Goal: Task Accomplishment & Management: Use online tool/utility

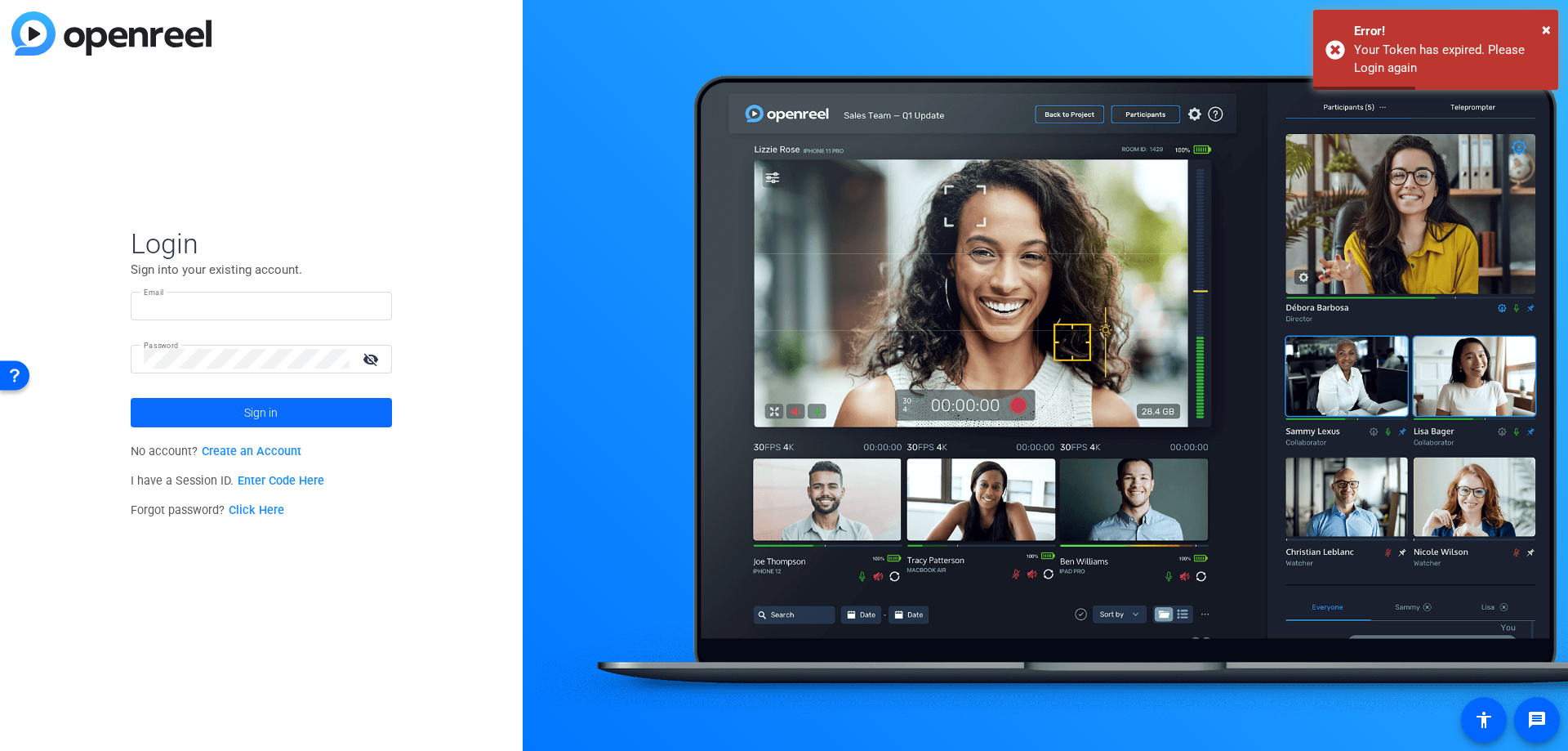
type input "[EMAIL_ADDRESS][PERSON_NAME][DOMAIN_NAME]"
click at [251, 416] on span "Sign in" at bounding box center [261, 412] width 34 height 41
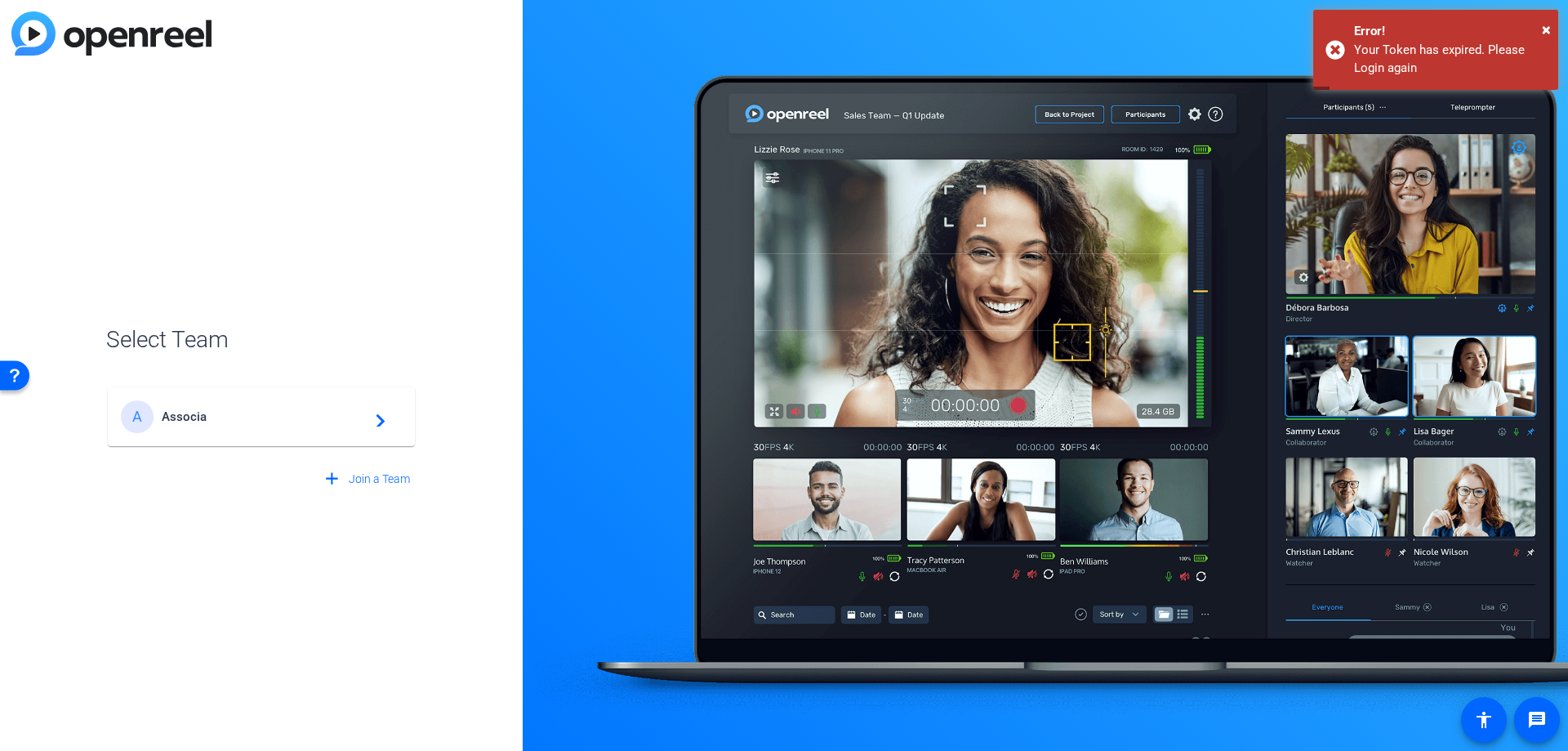
click at [198, 420] on span "Associa" at bounding box center [264, 417] width 204 height 15
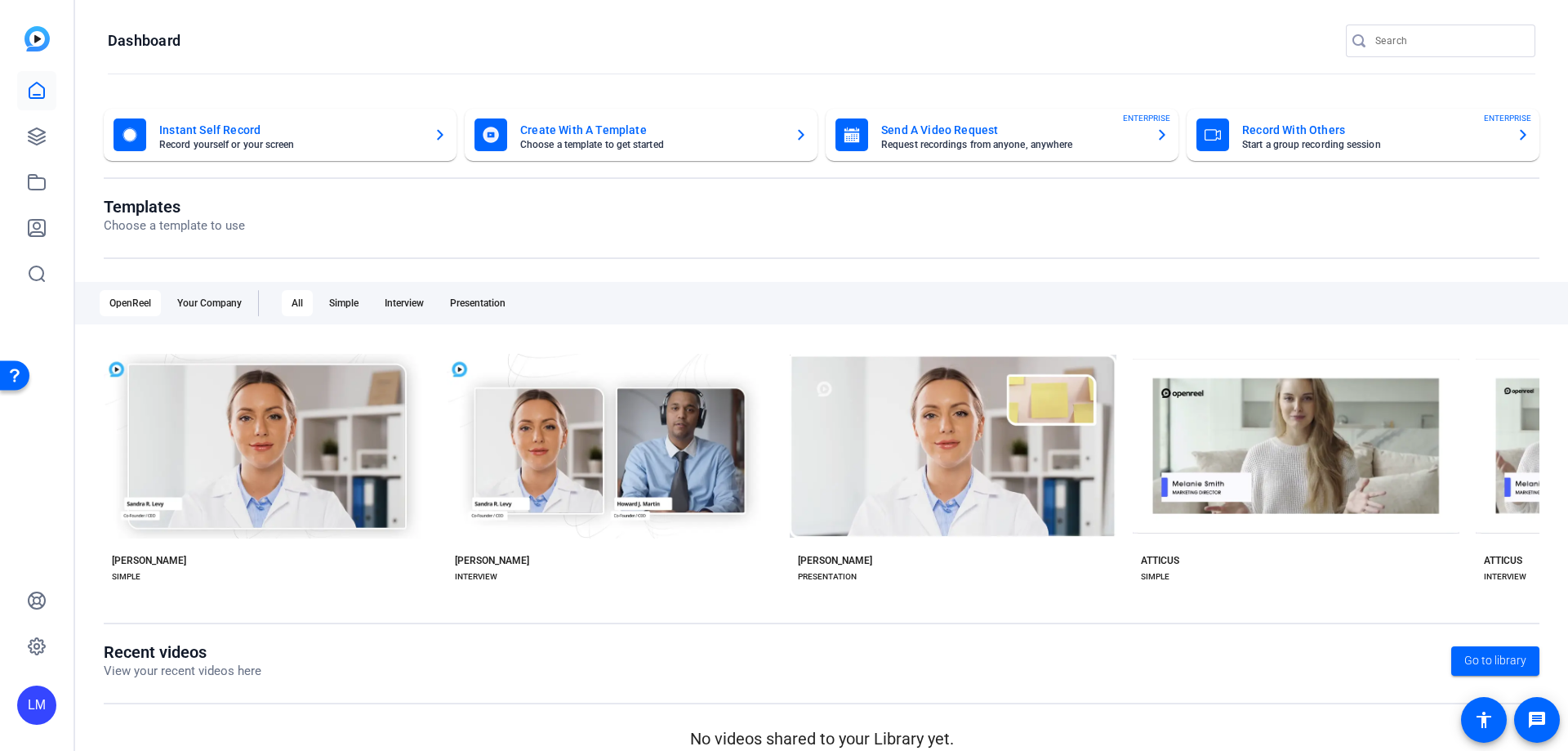
click at [922, 127] on mat-card-title "Send A Video Request" at bounding box center [1012, 130] width 262 height 19
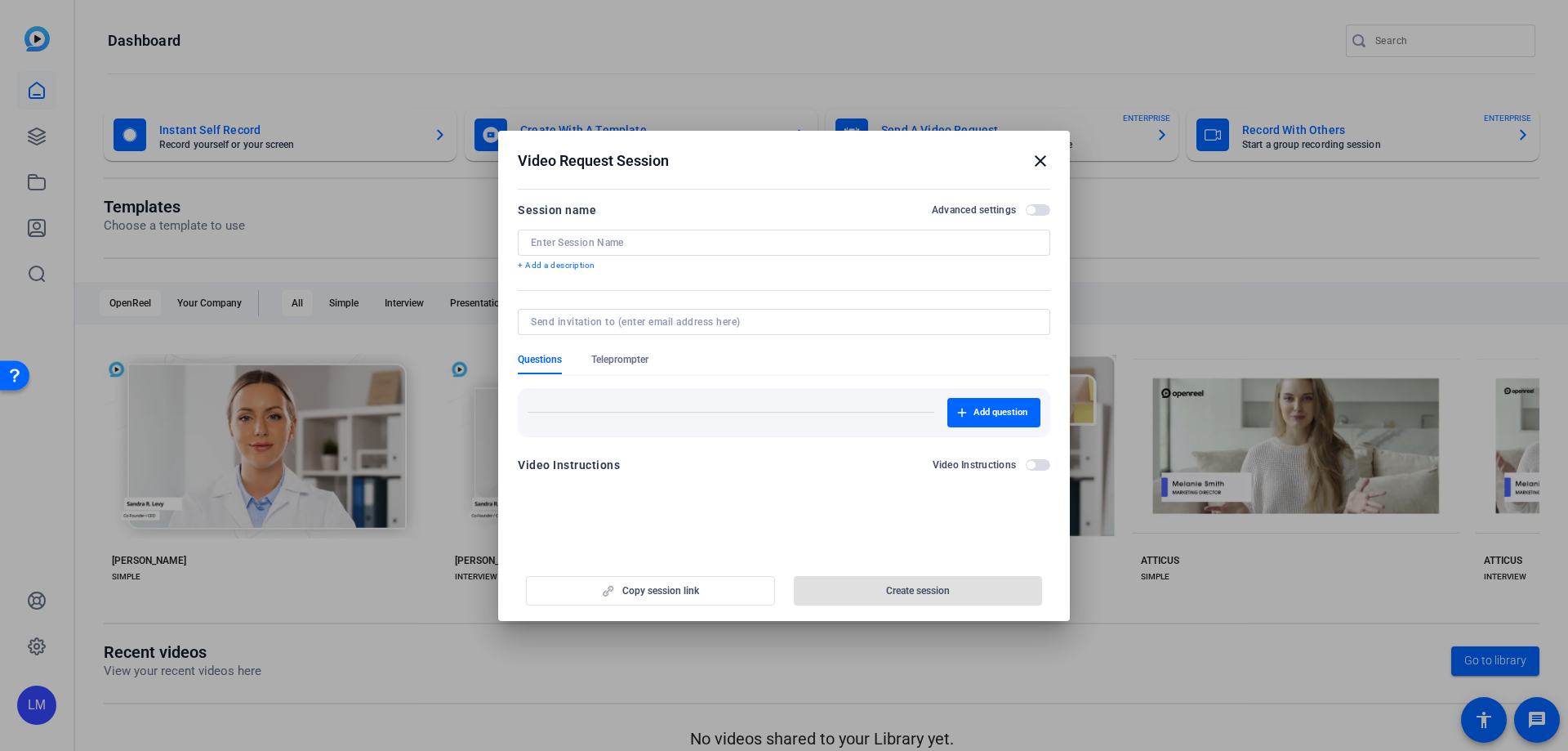
click at [1040, 153] on mat-icon "close" at bounding box center [1040, 161] width 19 height 19
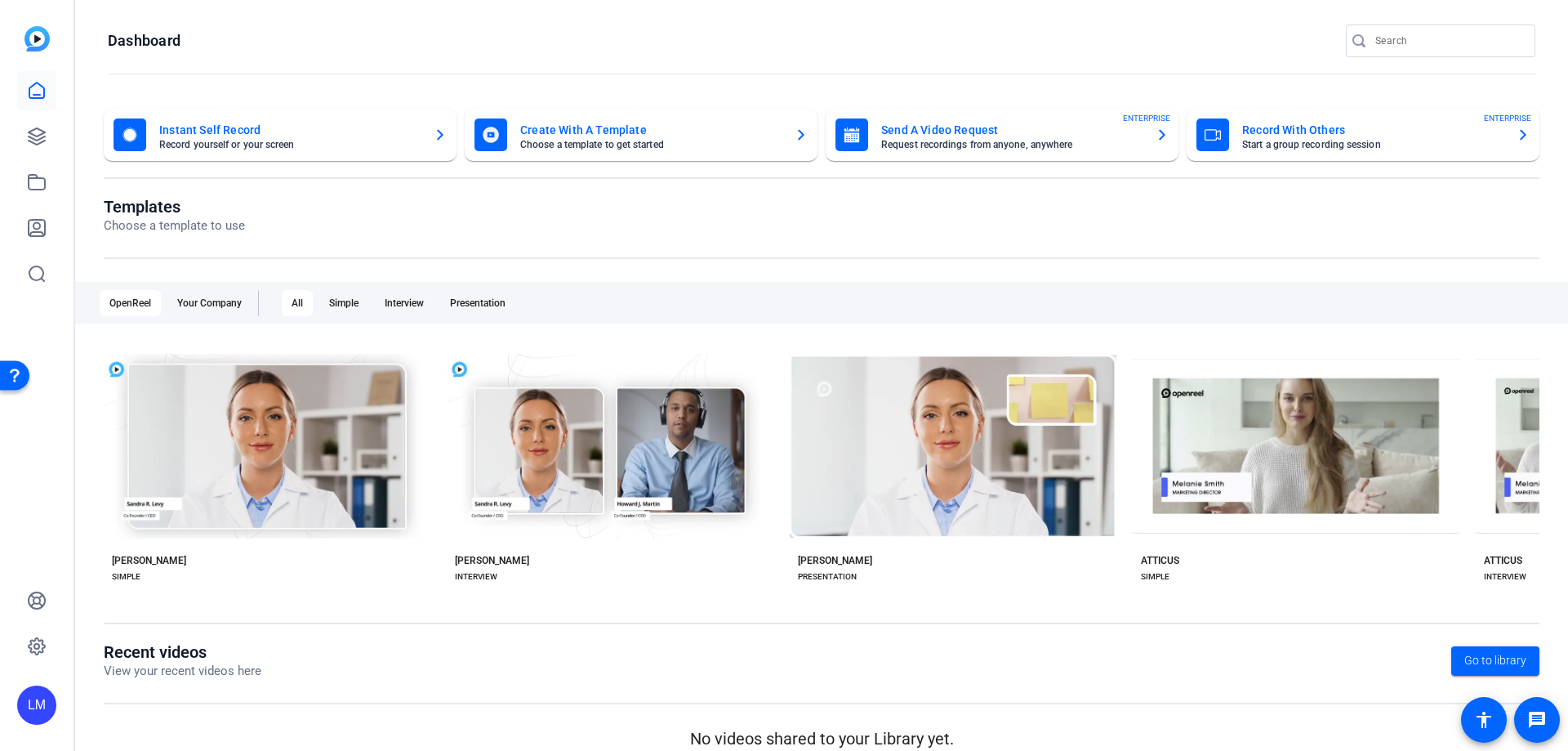
click at [1318, 133] on mat-card-title "Record With Others" at bounding box center [1373, 130] width 262 height 19
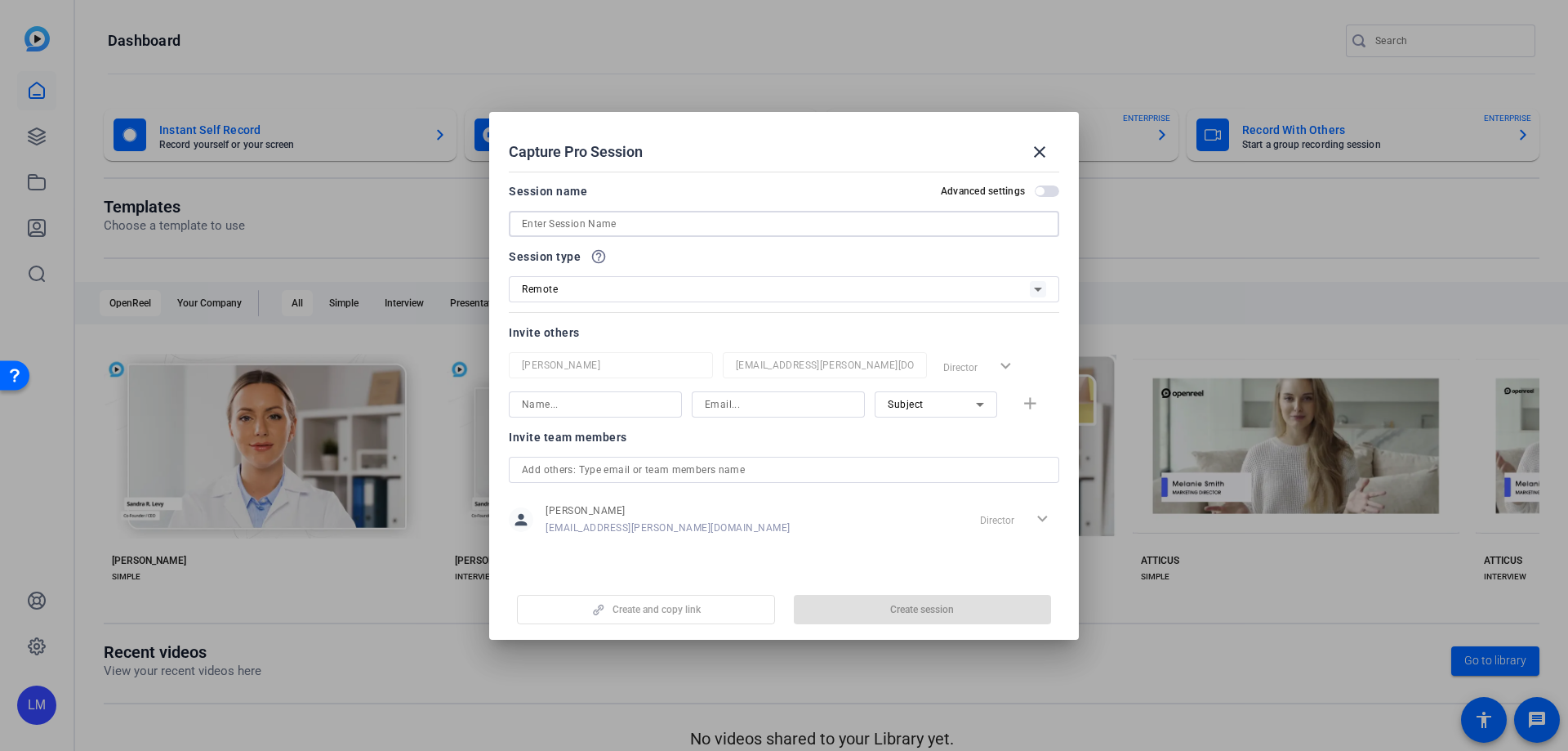
click at [589, 223] on input at bounding box center [784, 224] width 524 height 19
paste input "[PERSON_NAME]"
type input "e3 Exchange - [PERSON_NAME]"
click at [571, 297] on div "Remote" at bounding box center [784, 289] width 524 height 26
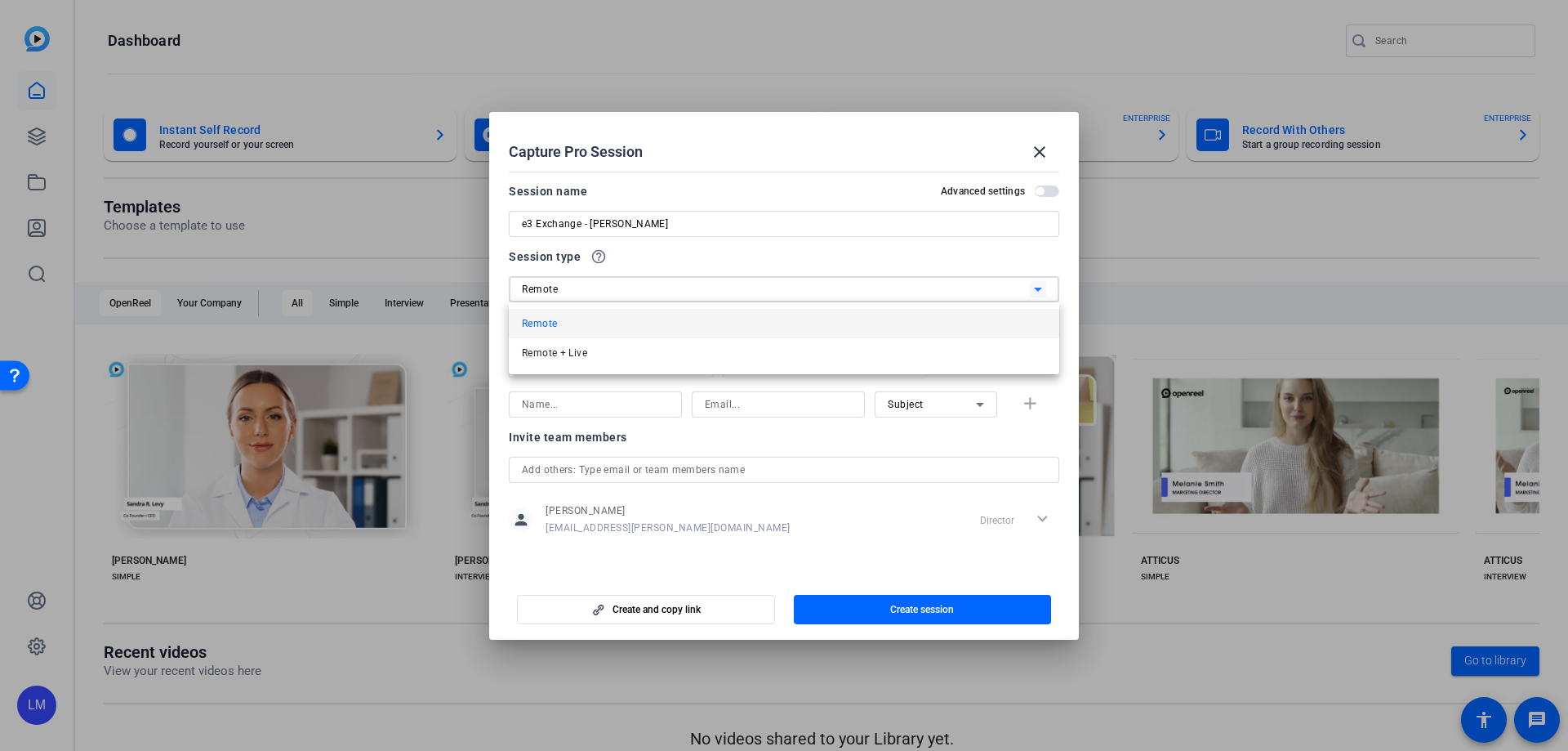
click at [569, 292] on div at bounding box center [784, 375] width 1568 height 751
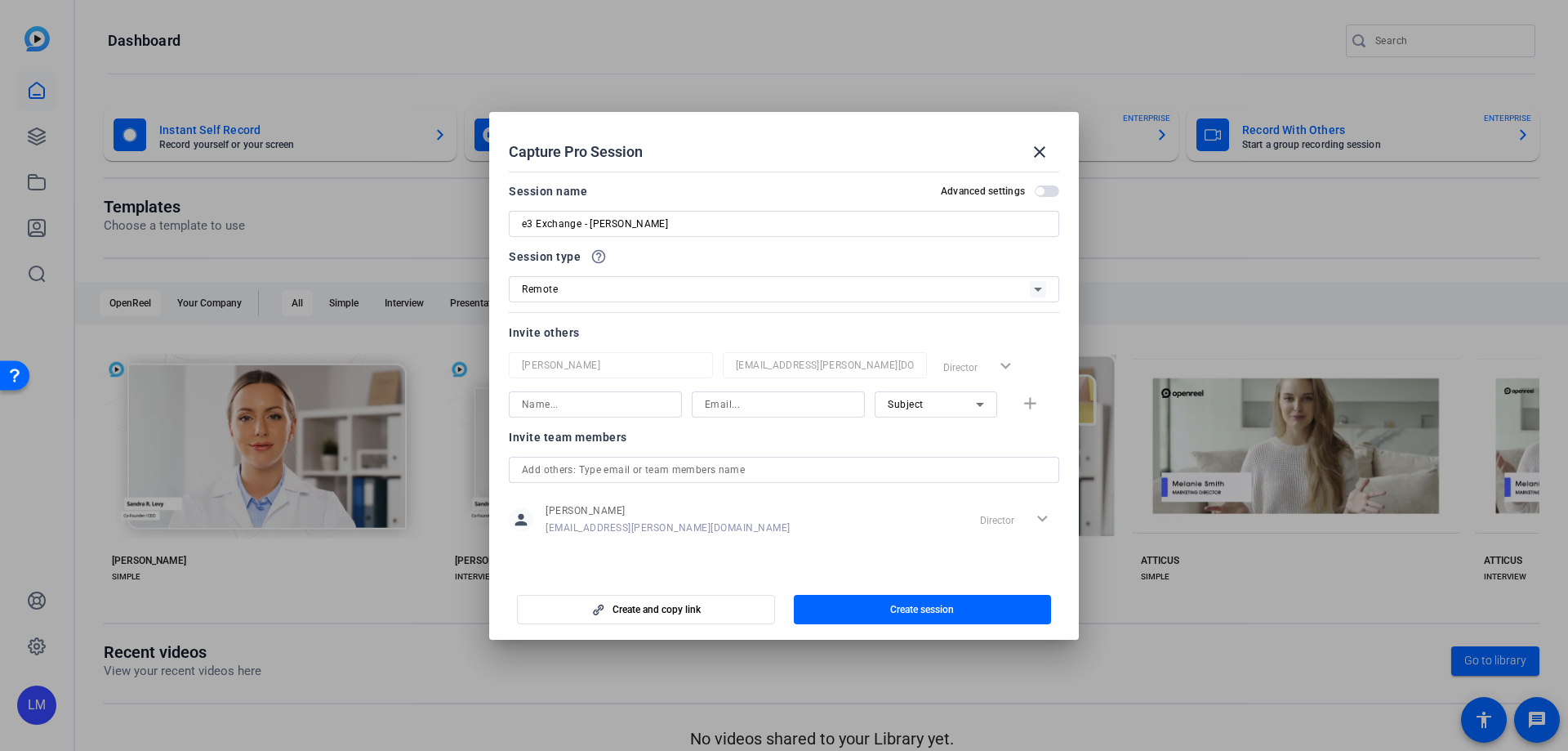
click at [561, 402] on input at bounding box center [595, 403] width 147 height 19
paste input "[PERSON_NAME] <[PERSON_NAME][EMAIL_ADDRESS][PERSON_NAME][DOMAIN_NAME]>"
click at [535, 409] on input "[PERSON_NAME]" at bounding box center [595, 403] width 147 height 19
type input "[PERSON_NAME]"
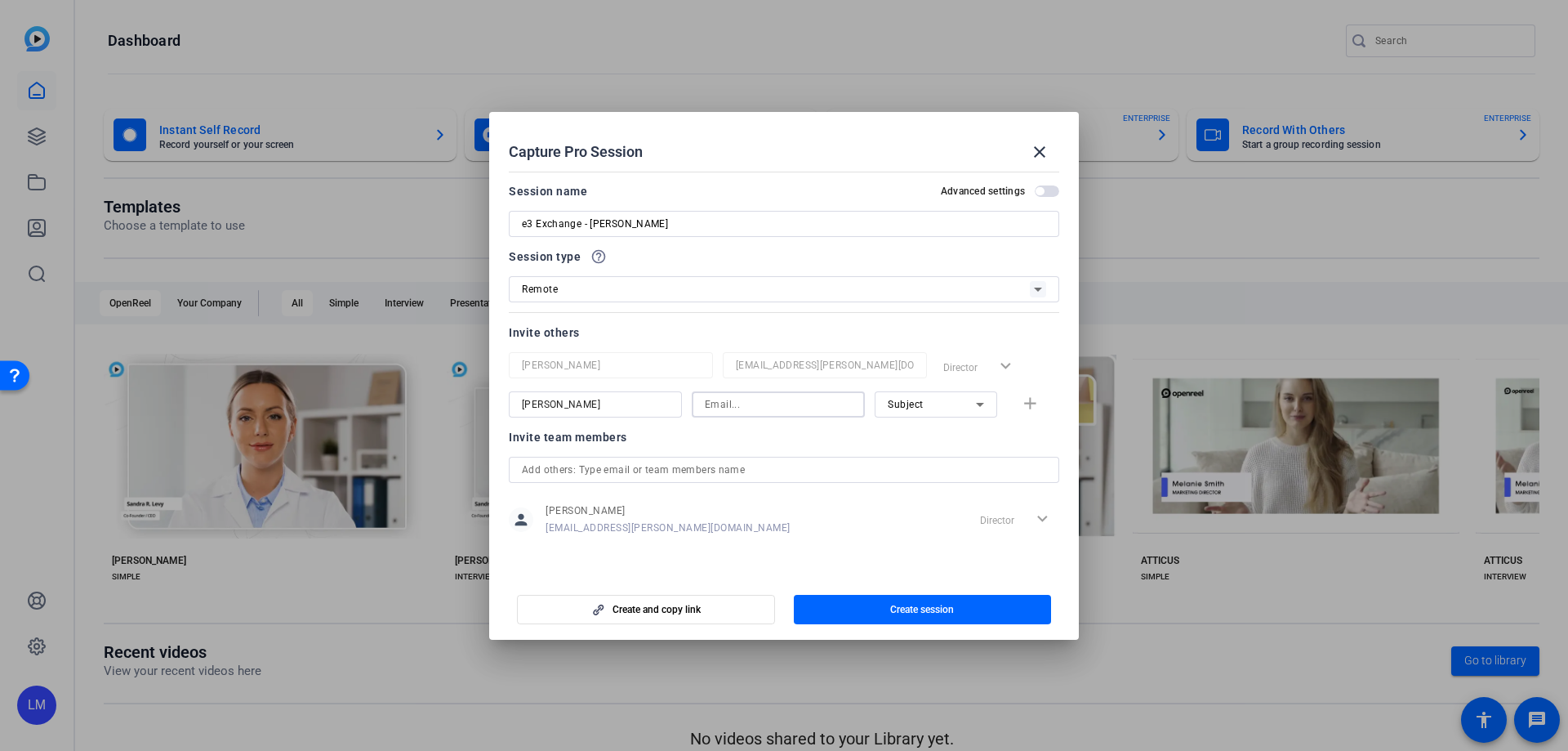
paste input "[PERSON_NAME][EMAIL_ADDRESS][PERSON_NAME][DOMAIN_NAME]"
type input "[PERSON_NAME][EMAIL_ADDRESS][PERSON_NAME][DOMAIN_NAME]"
click at [894, 405] on span "Subject" at bounding box center [905, 404] width 36 height 12
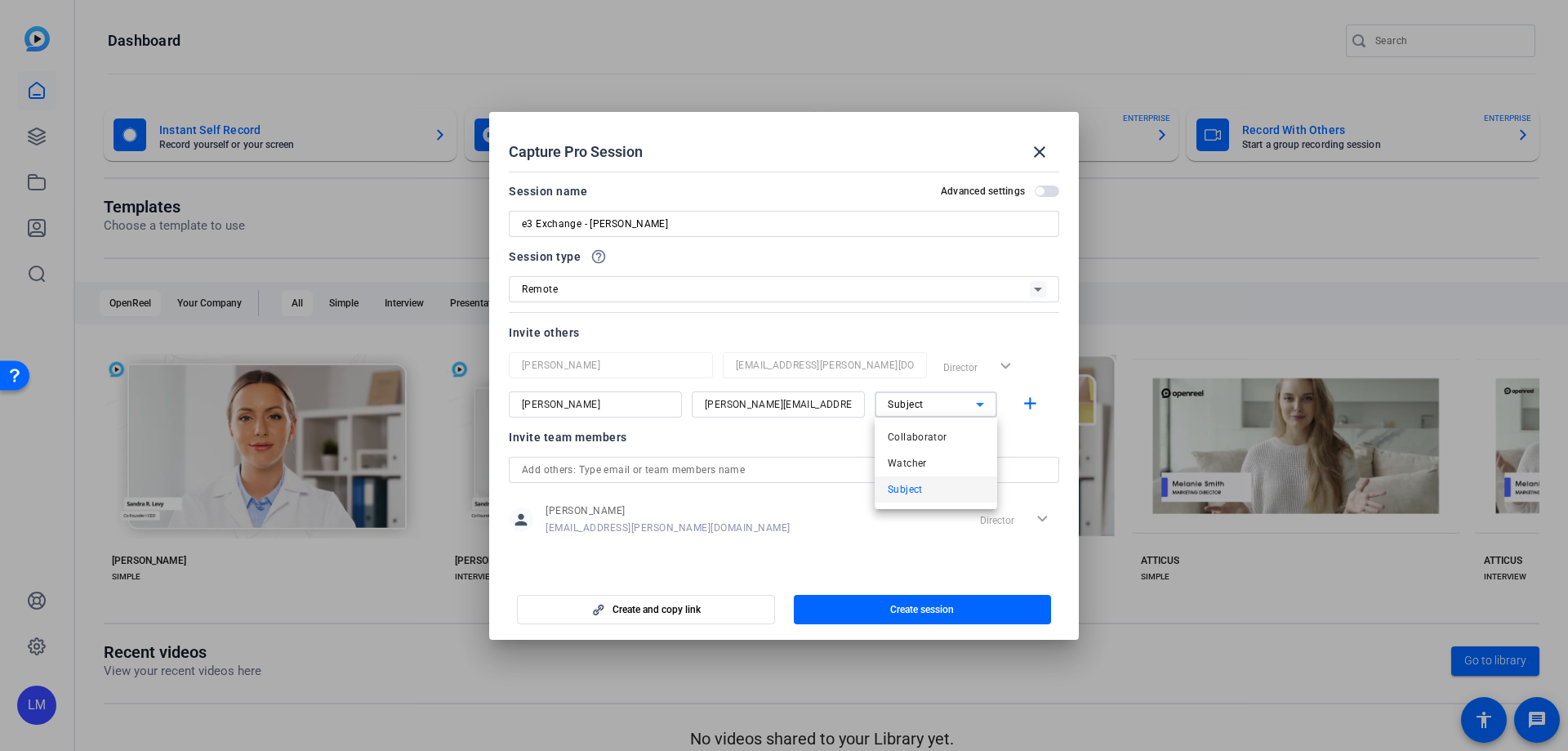
click at [894, 405] on div at bounding box center [784, 375] width 1568 height 751
click at [1030, 400] on mat-icon "add" at bounding box center [1030, 404] width 20 height 20
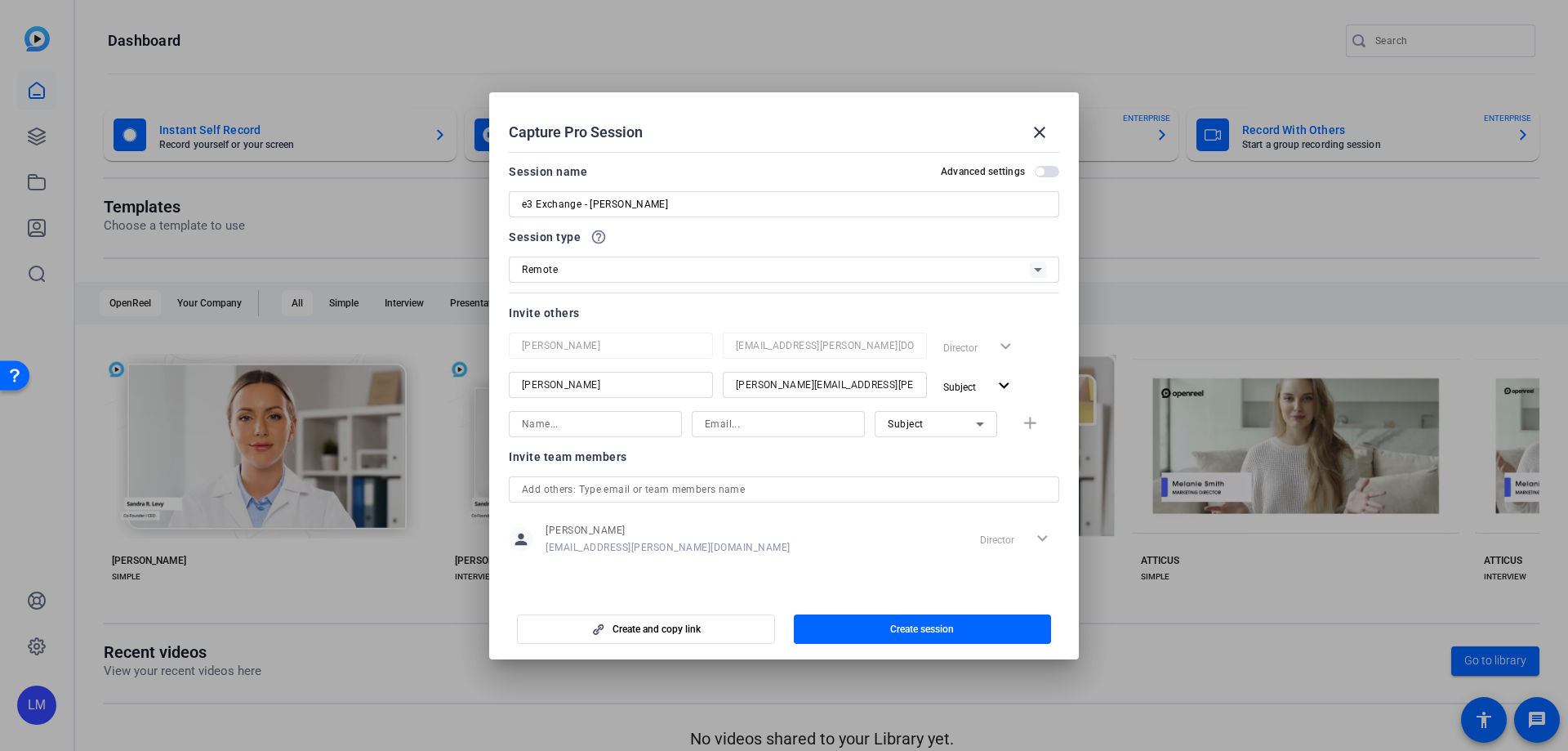
click at [605, 628] on icon "button" at bounding box center [598, 629] width 20 height 12
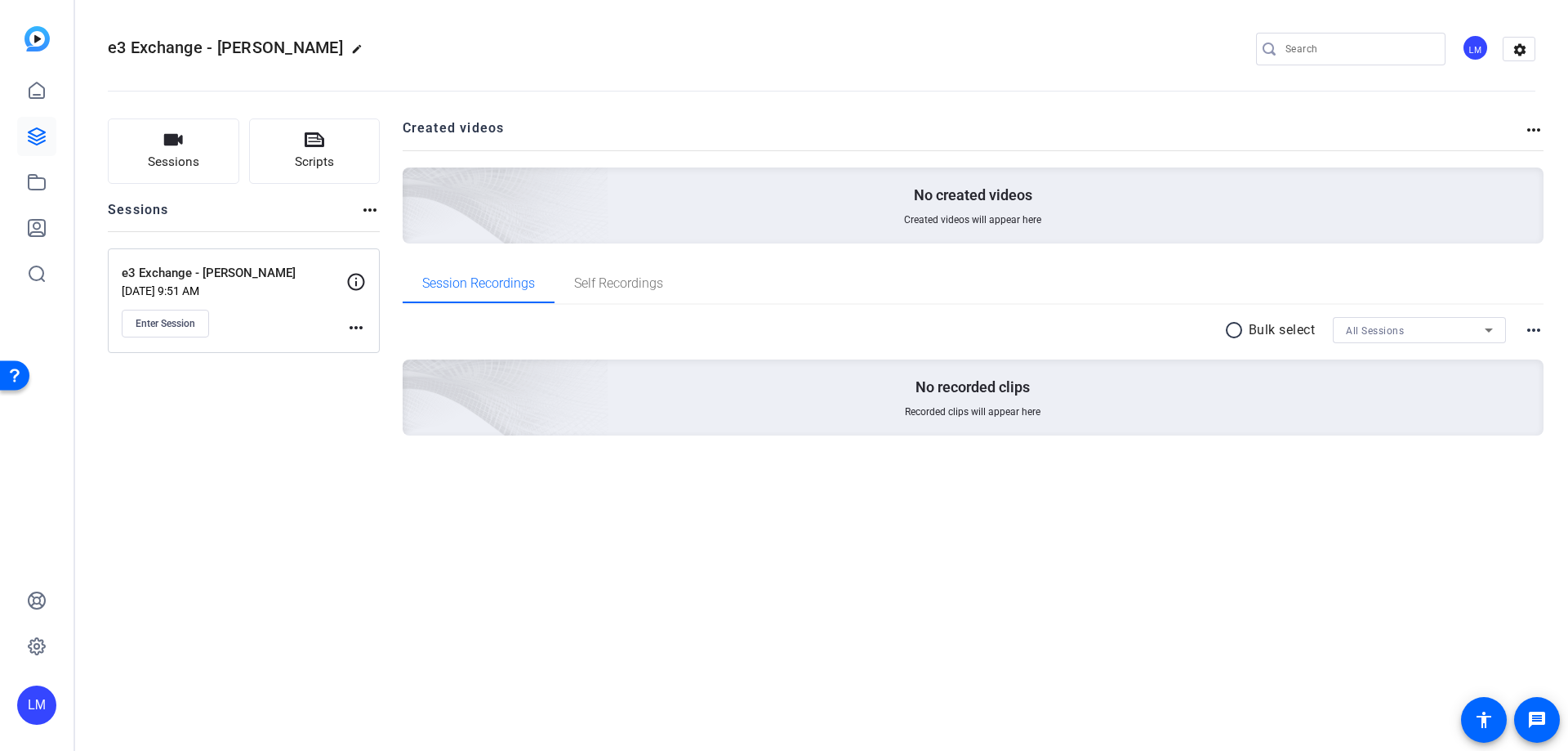
click at [354, 282] on icon at bounding box center [356, 281] width 19 height 19
click at [354, 331] on mat-icon "more_horiz" at bounding box center [356, 327] width 19 height 19
click at [376, 348] on span "Edit Session" at bounding box center [396, 350] width 74 height 19
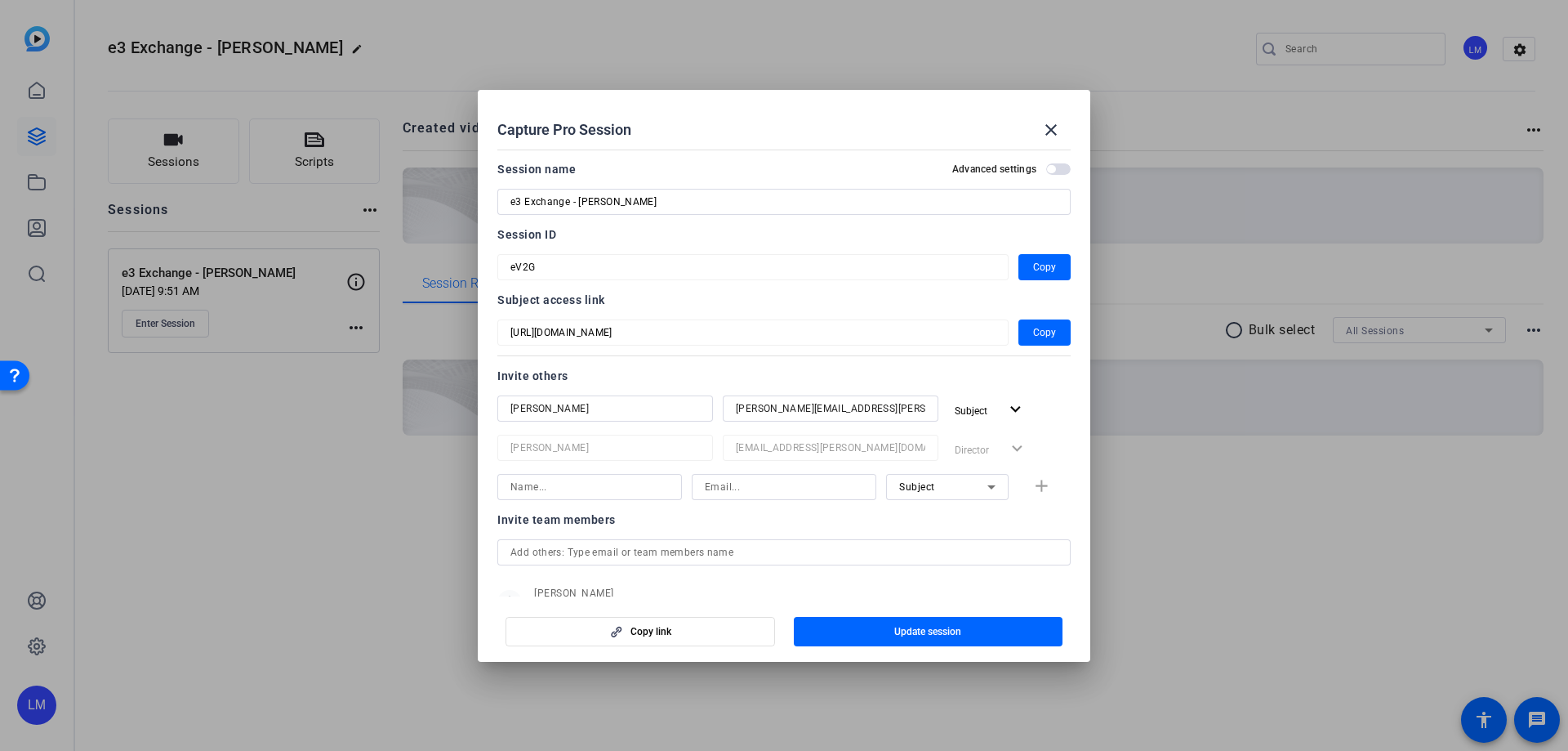
click at [1054, 172] on span "button" at bounding box center [1058, 169] width 25 height 12
click at [1046, 168] on span "button" at bounding box center [1058, 169] width 25 height 12
click at [1049, 127] on mat-icon "close" at bounding box center [1051, 130] width 19 height 19
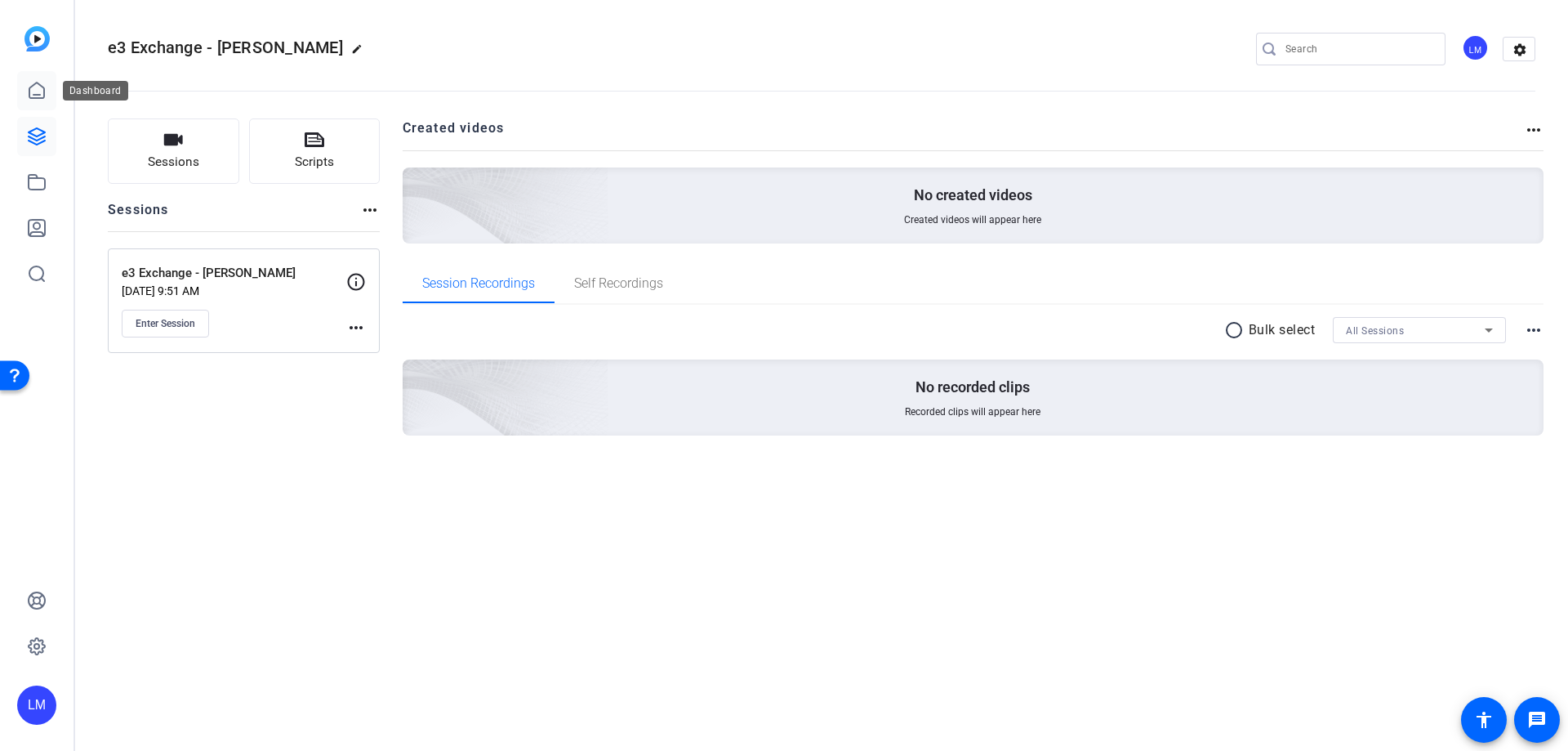
click at [36, 89] on icon at bounding box center [36, 90] width 19 height 19
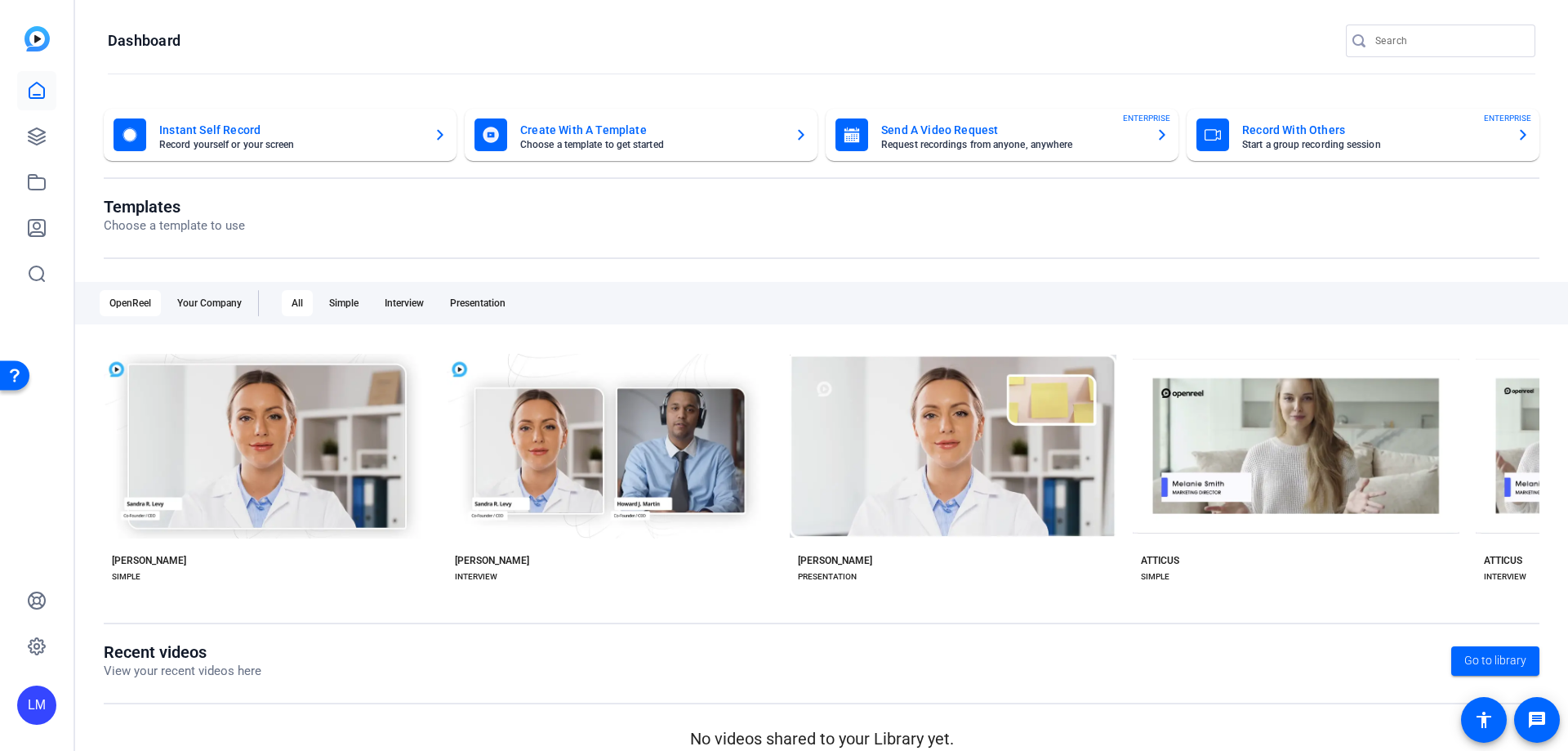
click at [1307, 136] on mat-card-title "Record With Others" at bounding box center [1373, 130] width 262 height 19
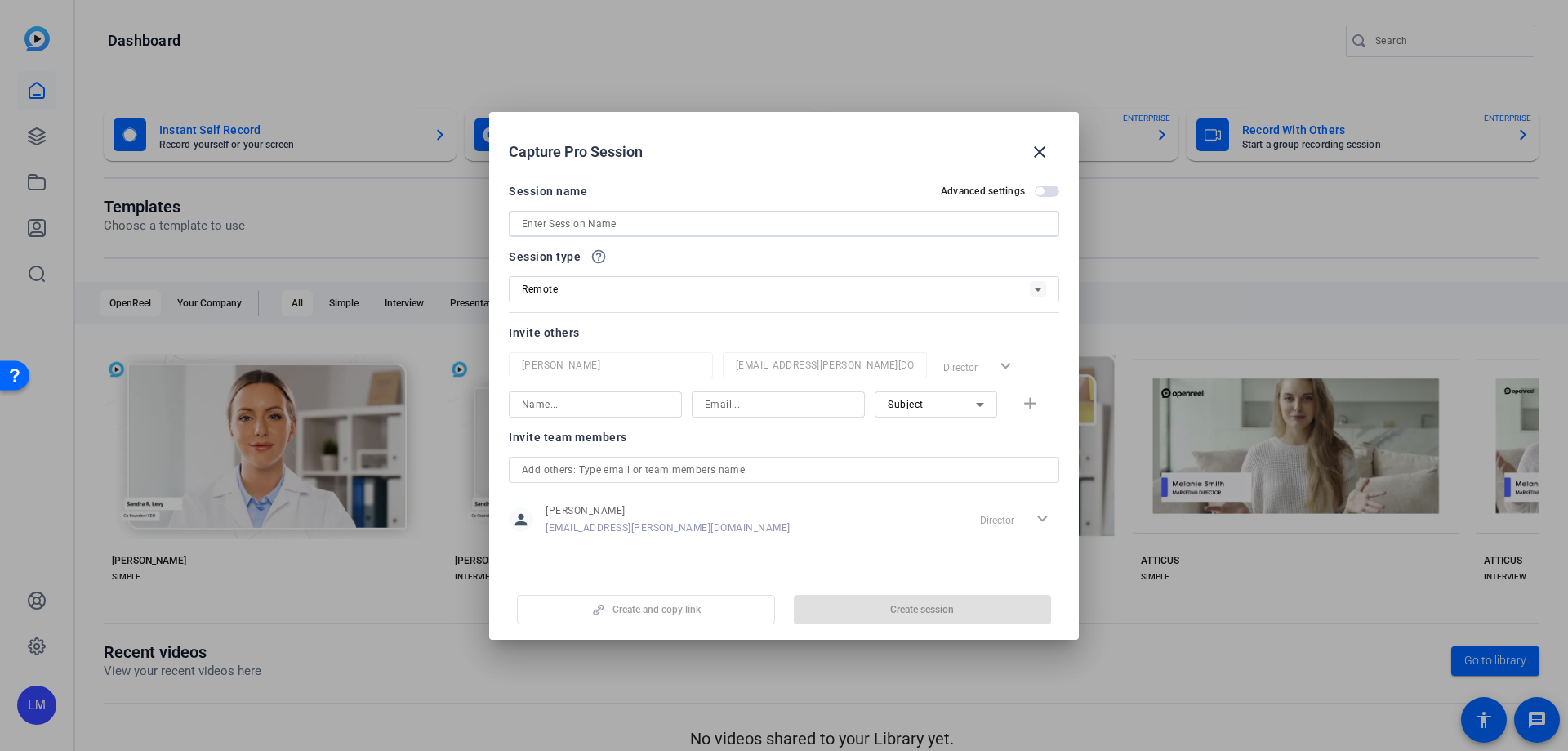
click at [632, 224] on input at bounding box center [784, 224] width 524 height 19
type input "E"
paste input "[PERSON_NAME] <[PERSON_NAME][EMAIL_ADDRESS][PERSON_NAME][DOMAIN_NAME]>"
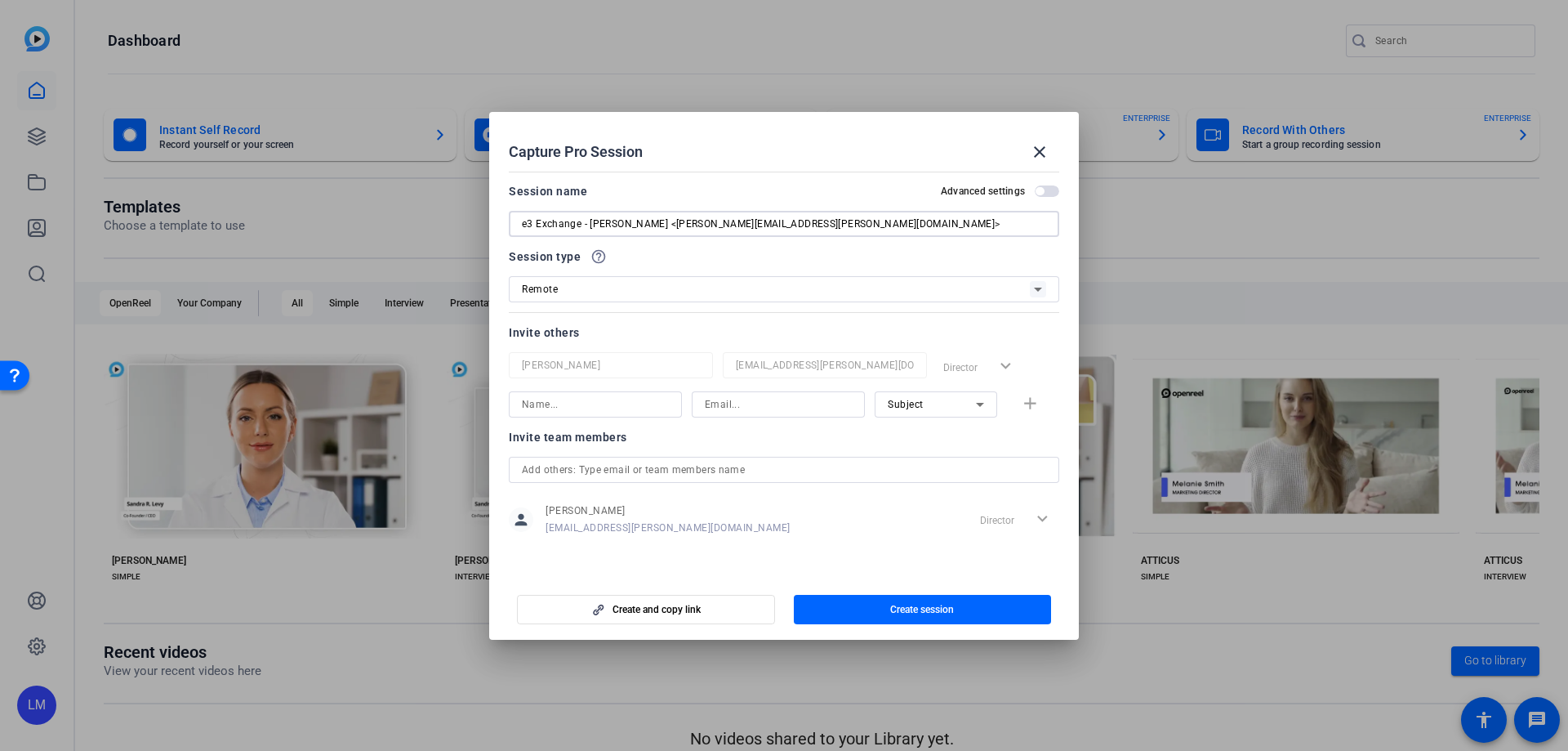
drag, startPoint x: 670, startPoint y: 224, endPoint x: 894, endPoint y: 203, distance: 225.0
click at [894, 203] on div "Session name Advanced settings e3 Exchange - [PERSON_NAME] <[PERSON_NAME][EMAIL…" at bounding box center [784, 209] width 551 height 56
type input "e3 Exchange - [PERSON_NAME]"
click at [542, 402] on input at bounding box center [595, 403] width 147 height 19
paste input "[PERSON_NAME] <[PERSON_NAME][EMAIL_ADDRESS][PERSON_NAME][DOMAIN_NAME]>"
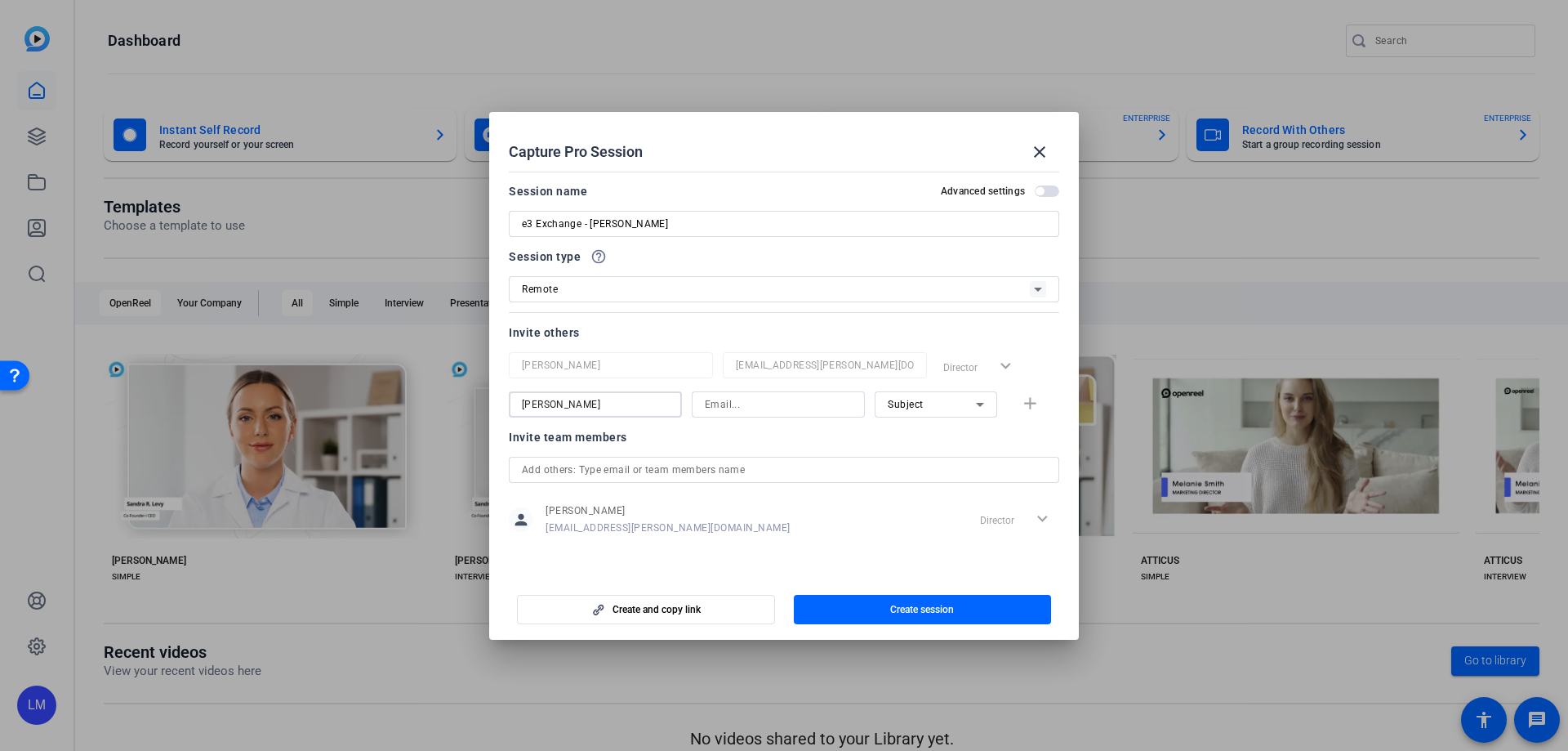
type input "[PERSON_NAME]"
paste input "[PERSON_NAME][EMAIL_ADDRESS][PERSON_NAME][DOMAIN_NAME]"
type input "[PERSON_NAME][EMAIL_ADDRESS][PERSON_NAME][DOMAIN_NAME]"
click at [1031, 402] on mat-icon "add" at bounding box center [1030, 404] width 20 height 20
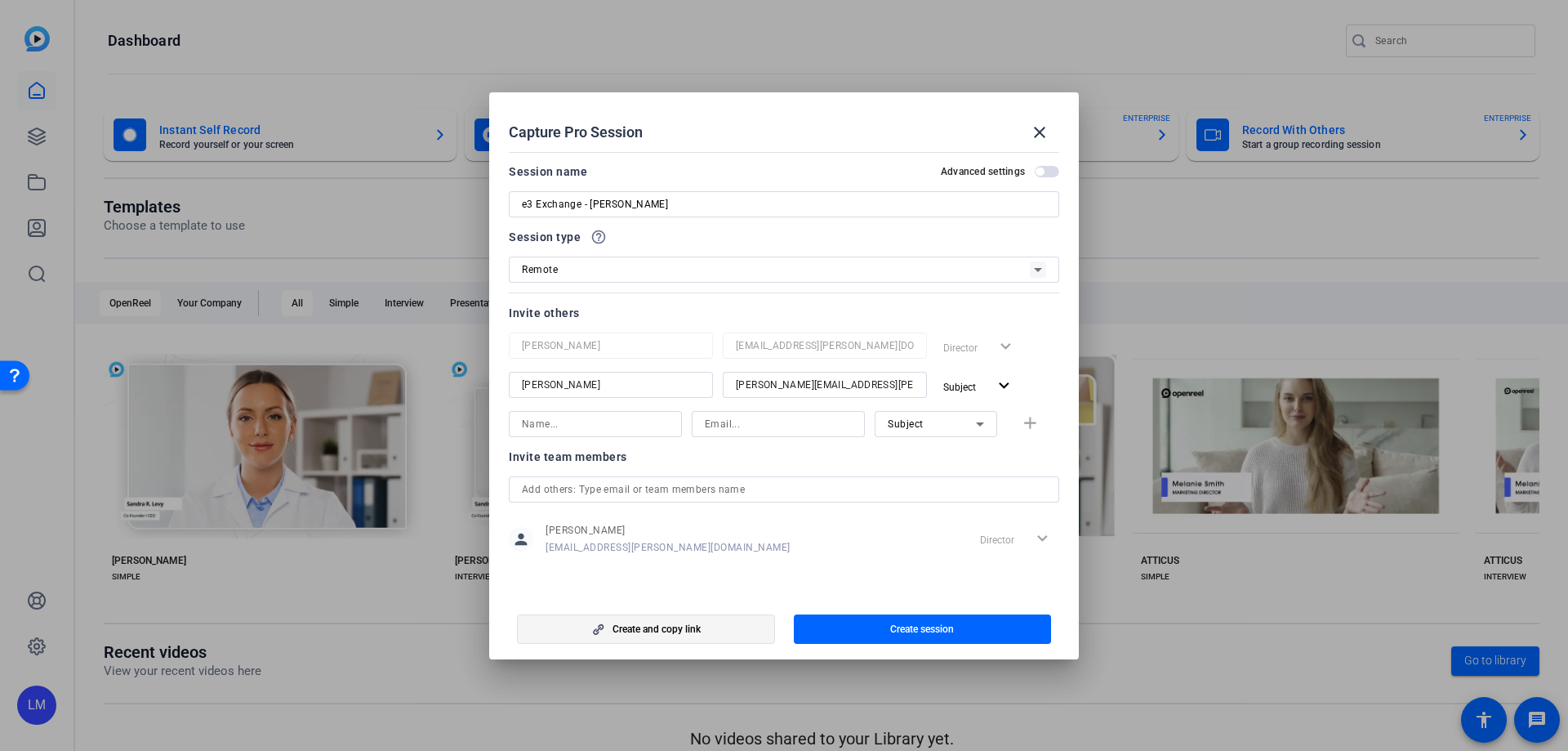
click at [695, 627] on span "Create and copy link" at bounding box center [657, 629] width 88 height 13
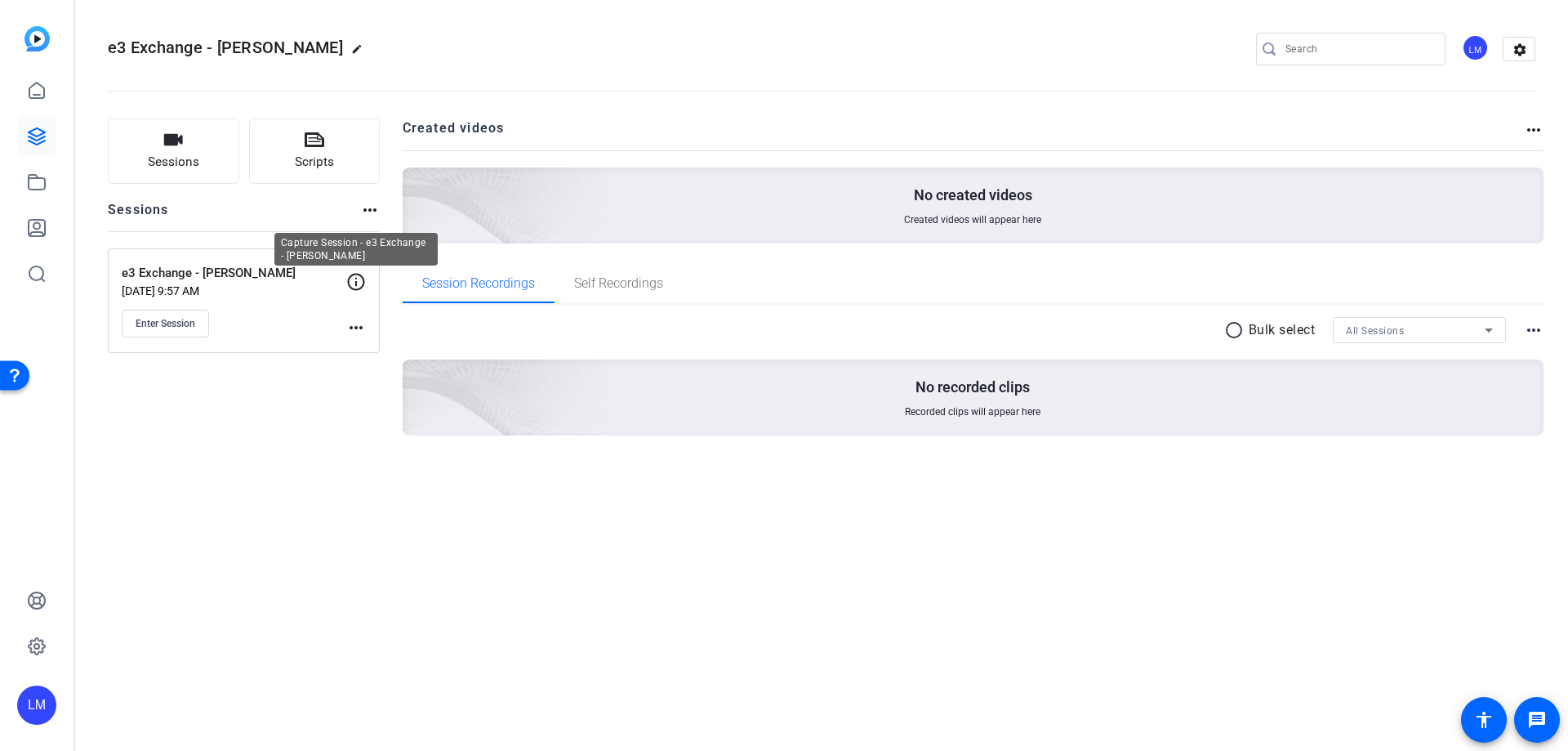
click at [359, 283] on icon at bounding box center [356, 281] width 19 height 19
